Goal: Task Accomplishment & Management: Use online tool/utility

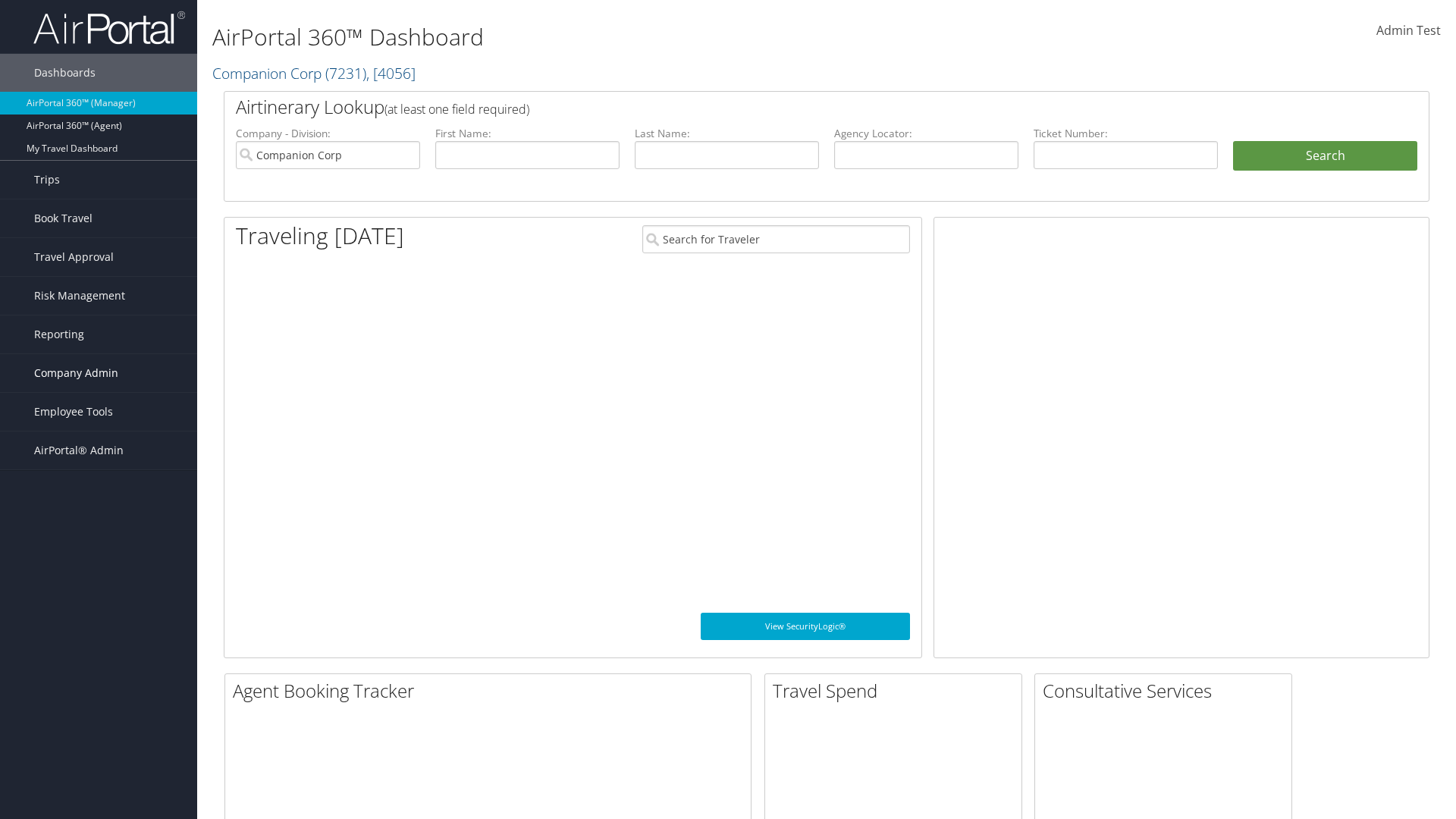
click at [98, 373] on span "Company Admin" at bounding box center [77, 373] width 84 height 38
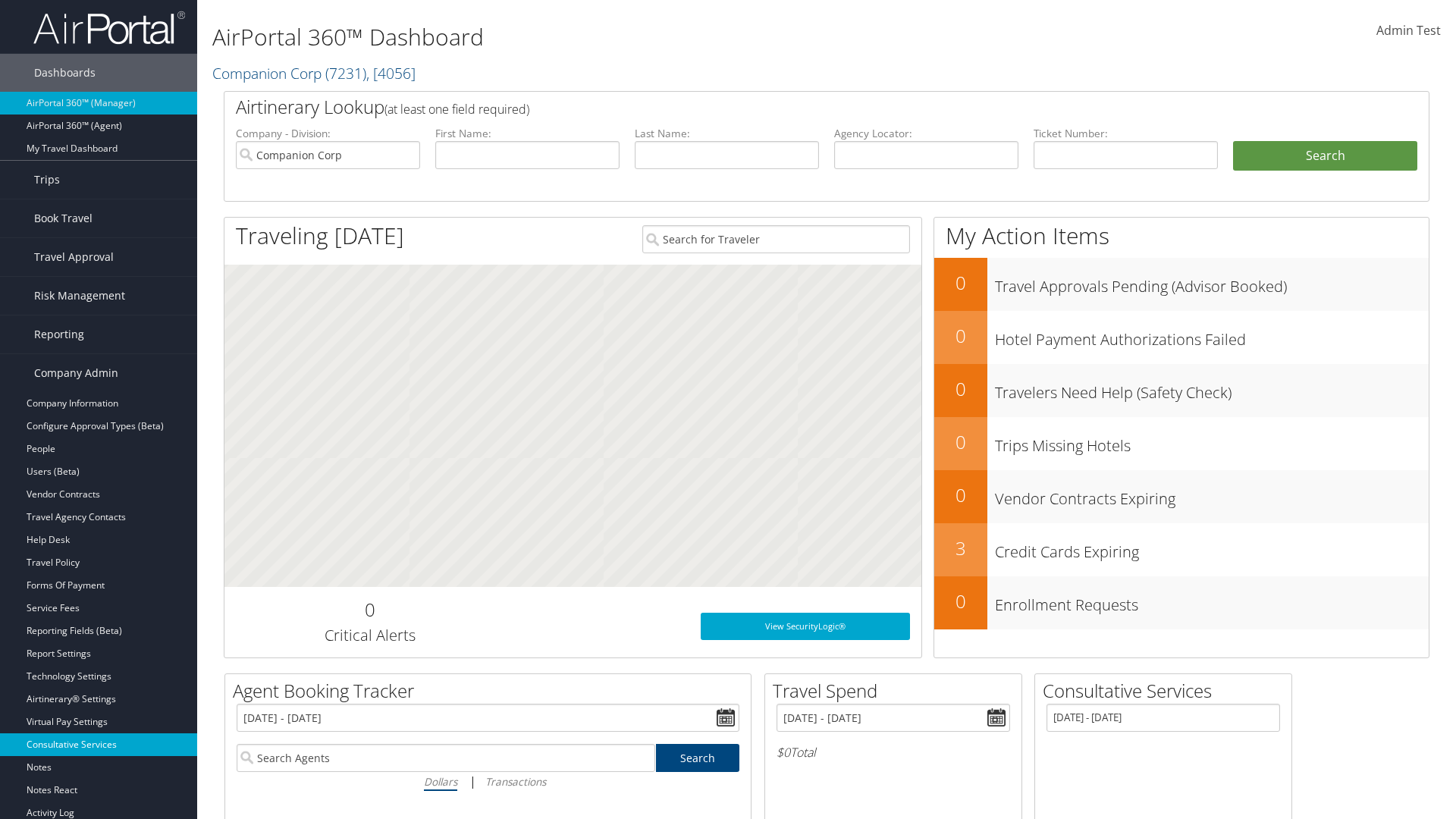
click at [98, 745] on link "Consultative Services" at bounding box center [98, 745] width 197 height 22
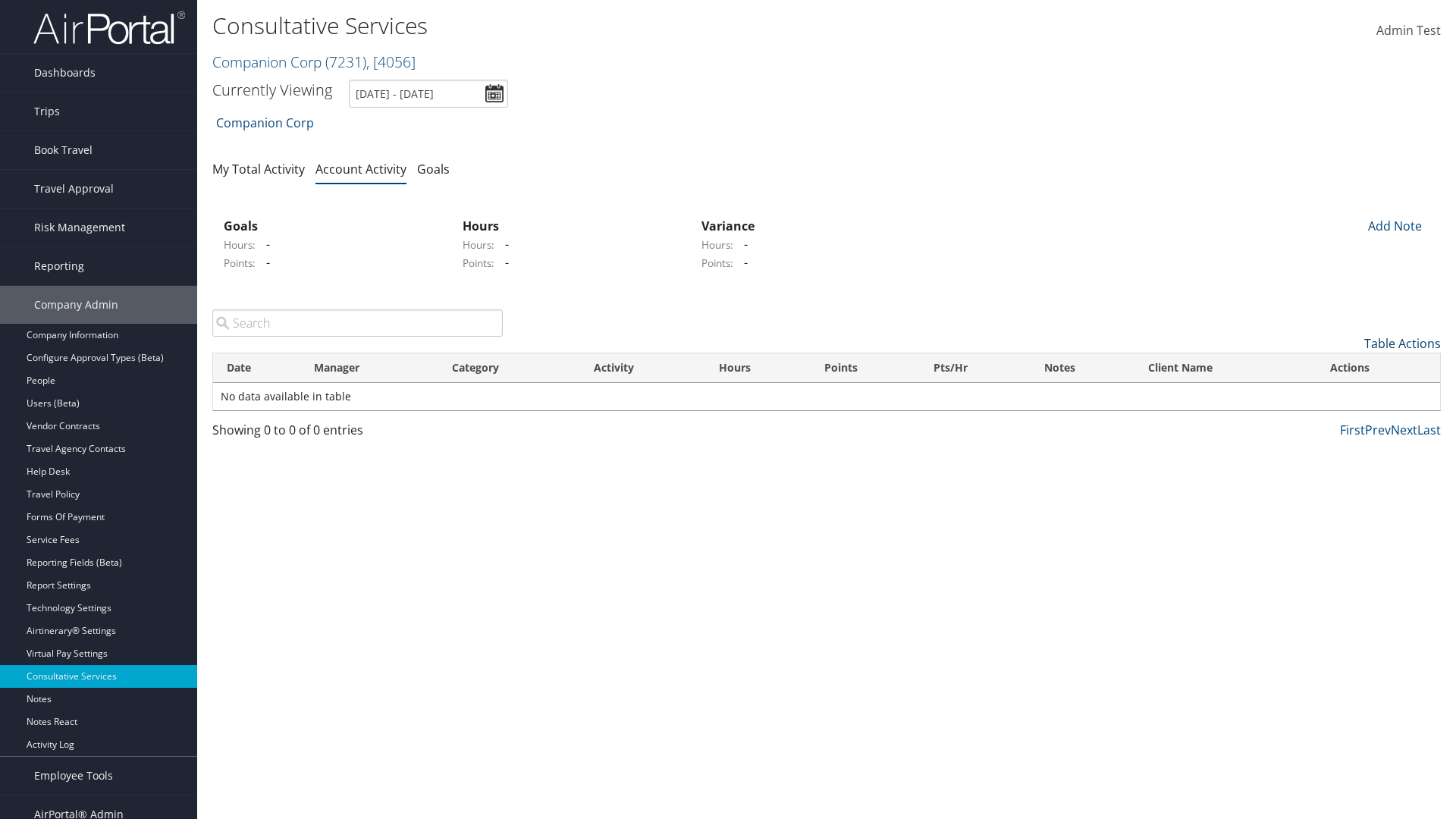
click at [1402, 343] on link "Table Actions" at bounding box center [1402, 343] width 77 height 16
click at [1340, 367] on link "New Record" at bounding box center [1340, 367] width 199 height 26
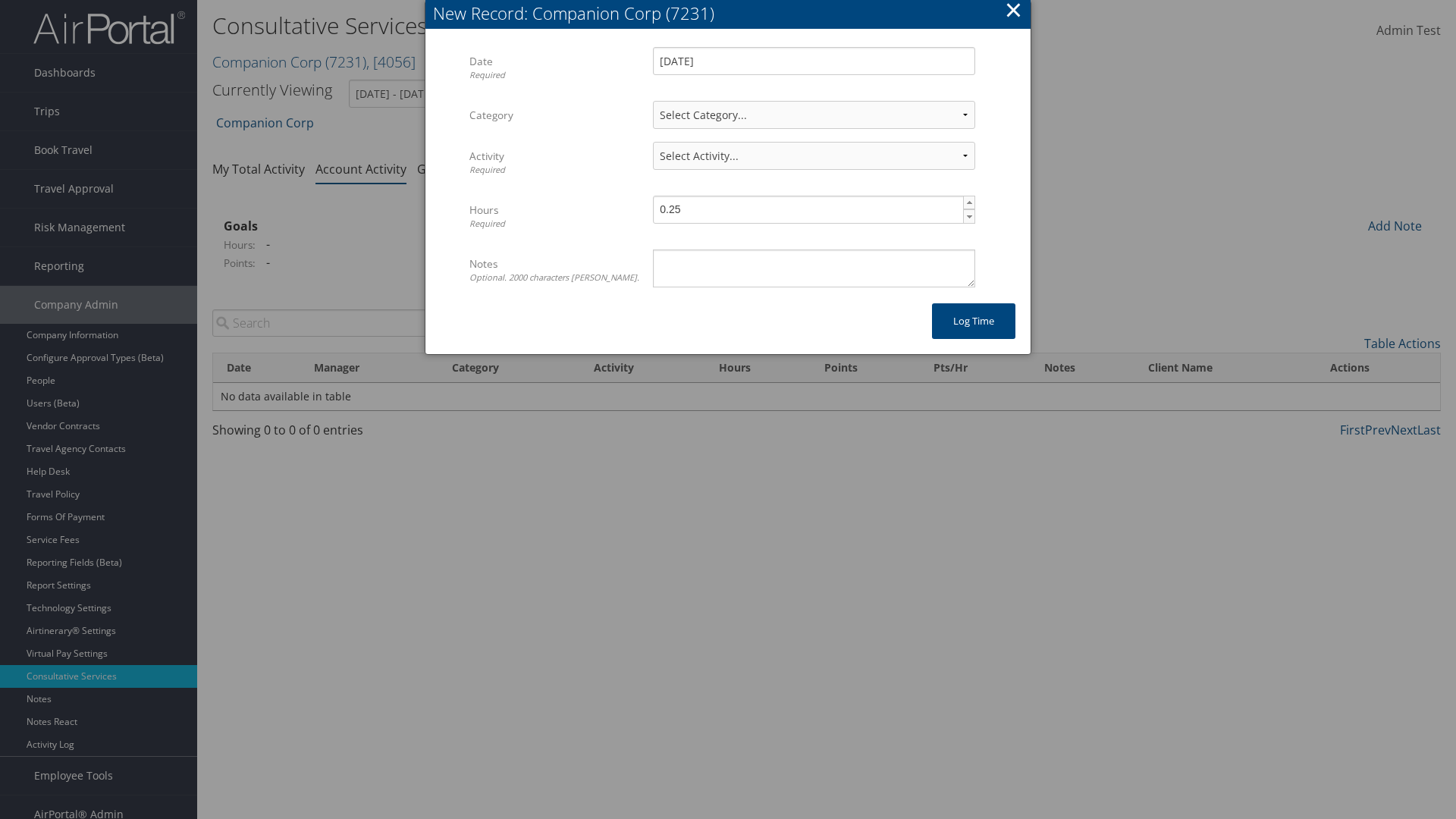
select select "2"
select select "239-1"
click at [814, 267] on textarea "Notes Optional. 2000 characters [PERSON_NAME]." at bounding box center [814, 268] width 322 height 38
type textarea "Auto Test Notes"
click at [973, 321] on button "Log time" at bounding box center [973, 321] width 84 height 35
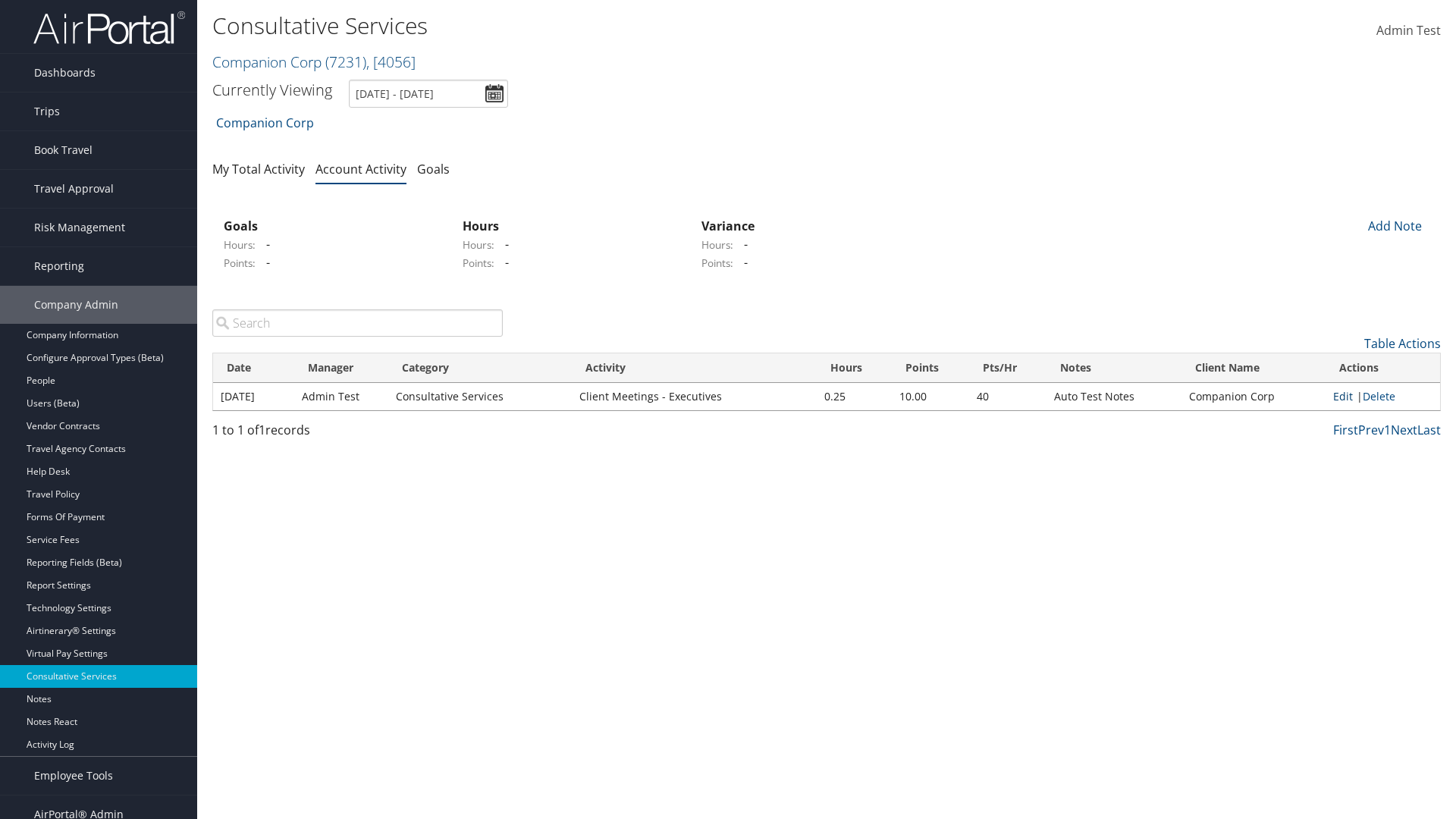
click at [1343, 396] on link "Edit" at bounding box center [1342, 396] width 20 height 15
